Goal: Register for event/course

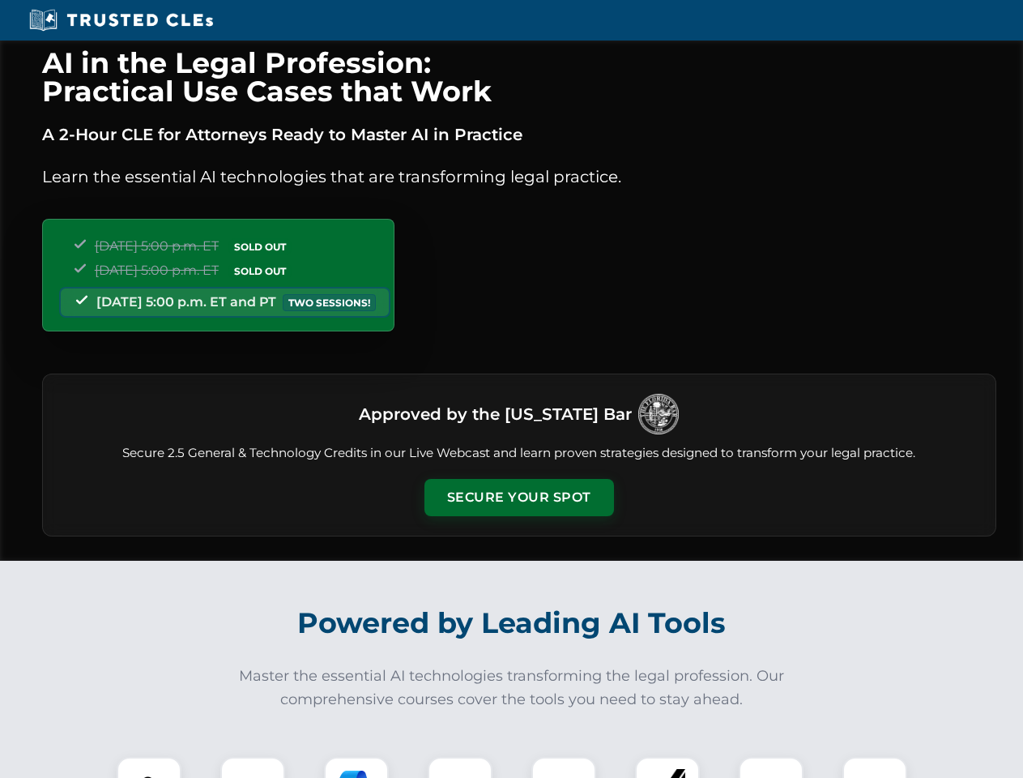
click at [519, 498] on button "Secure Your Spot" at bounding box center [520, 497] width 190 height 37
click at [149, 767] on img at bounding box center [149, 789] width 47 height 47
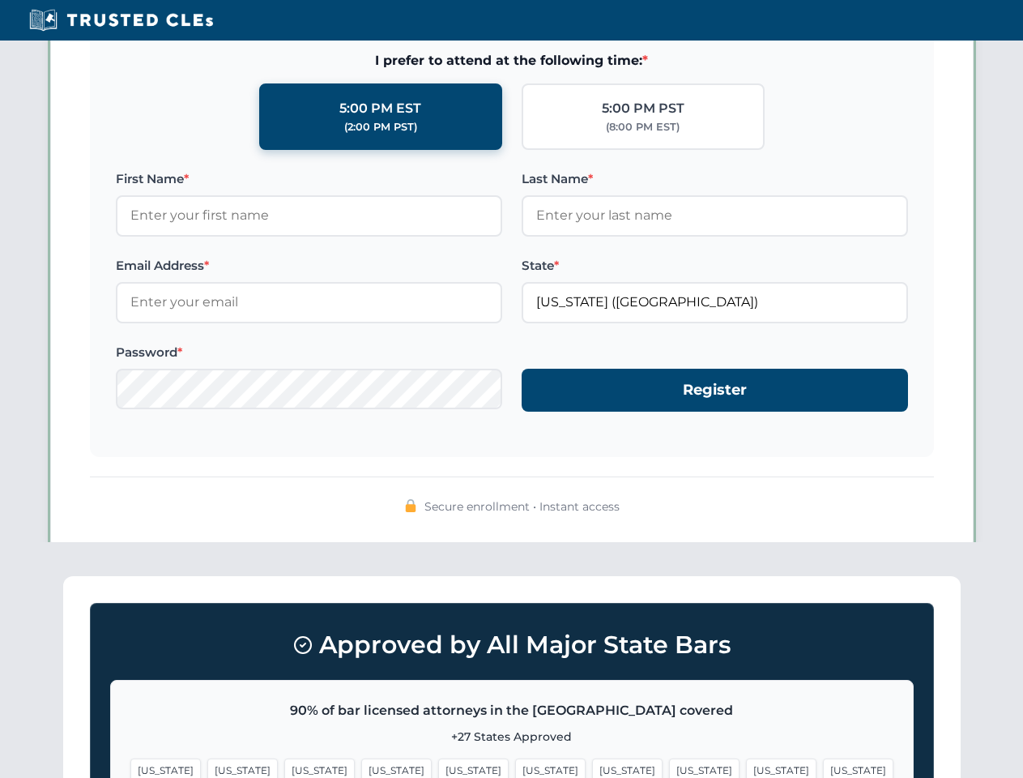
click at [592, 767] on span "[US_STATE]" at bounding box center [627, 769] width 70 height 23
click at [746, 767] on span "[US_STATE]" at bounding box center [781, 769] width 70 height 23
